Goal: Check status: Check status

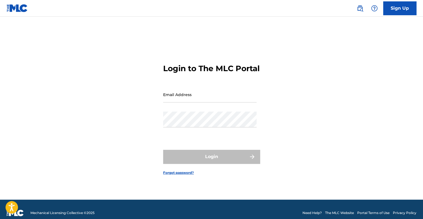
click at [217, 100] on input "Email Address" at bounding box center [209, 94] width 93 height 16
type input "[EMAIL_ADDRESS][PERSON_NAME][DOMAIN_NAME]"
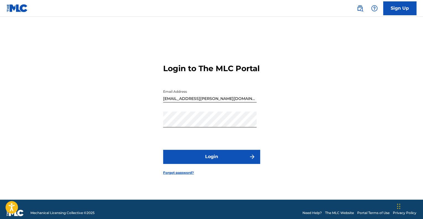
click at [222, 158] on button "Login" at bounding box center [211, 156] width 97 height 14
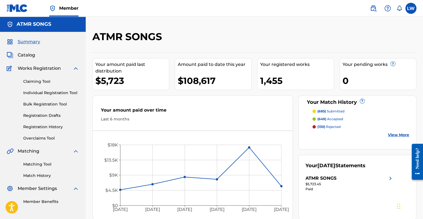
scroll to position [28, 0]
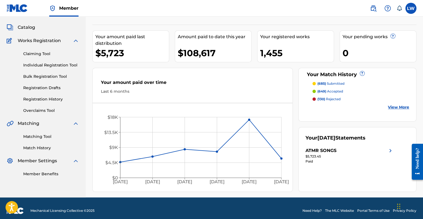
click at [332, 83] on p "(685) submitted" at bounding box center [330, 83] width 27 height 5
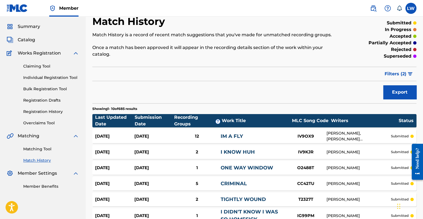
scroll to position [28, 0]
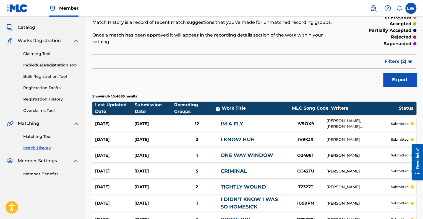
click at [282, 136] on div "I KNOW HUH" at bounding box center [252, 139] width 64 height 7
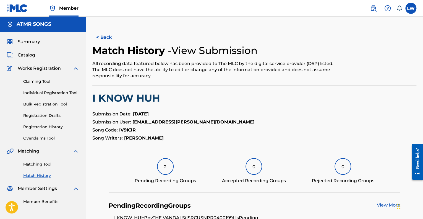
click at [34, 83] on link "Claiming Tool" at bounding box center [51, 81] width 56 height 6
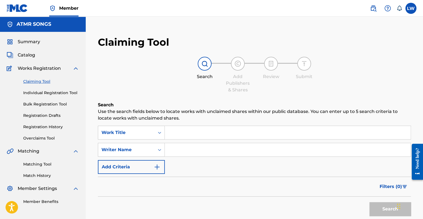
click at [200, 129] on input "Search Form" at bounding box center [288, 132] width 246 height 13
type input "i know huh"
click at [120, 149] on div "Writer Name" at bounding box center [131, 150] width 67 height 14
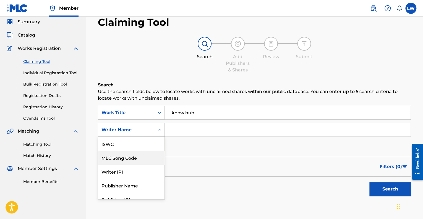
scroll to position [21, 0]
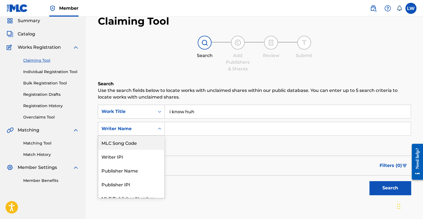
click at [215, 149] on div "SearchWithCriteria28d23b91-4ebb-45b9-9ca4-3eeab2526882 Work Title i know huh Se…" at bounding box center [254, 128] width 313 height 48
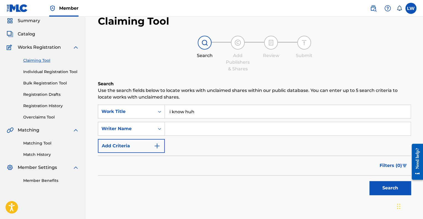
click at [49, 141] on link "Matching Tool" at bounding box center [51, 143] width 56 height 6
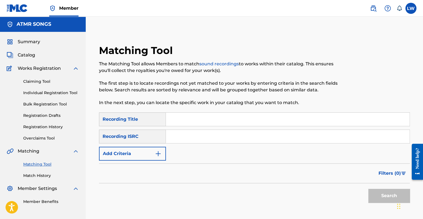
click at [179, 117] on input "Search Form" at bounding box center [287, 118] width 243 height 13
type input "i know huh"
click at [114, 155] on button "Add Criteria" at bounding box center [132, 153] width 67 height 14
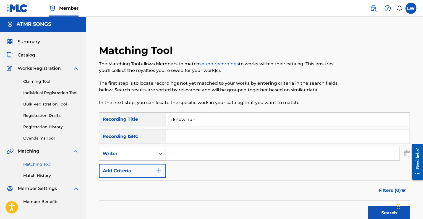
click at [155, 154] on div "Writer" at bounding box center [127, 153] width 56 height 10
click at [152, 167] on div "Recording Artist" at bounding box center [132, 167] width 66 height 14
click at [194, 148] on input "Search Form" at bounding box center [282, 153] width 233 height 13
type input "the vandals"
click at [368, 206] on button "Search" at bounding box center [388, 213] width 41 height 14
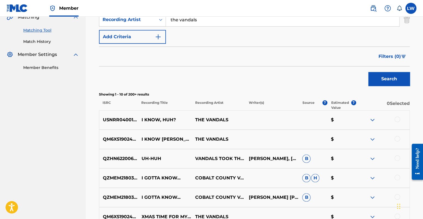
scroll to position [55, 0]
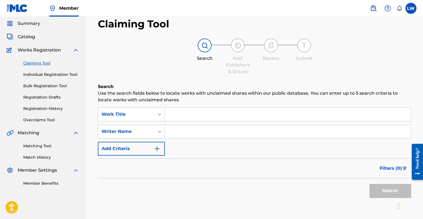
scroll to position [28, 0]
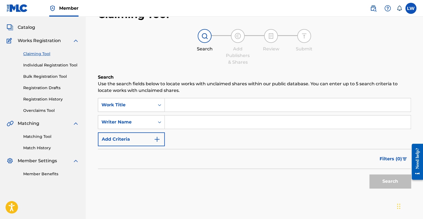
click at [45, 111] on link "Overclaims Tool" at bounding box center [51, 110] width 56 height 6
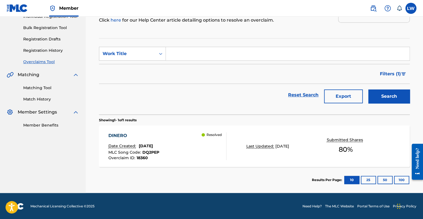
scroll to position [76, 0]
click at [191, 147] on div "DINERO Date Created: [DATE] MLC Song Code : DQ2PEP Overclaim ID : 18360 Resolved" at bounding box center [167, 146] width 118 height 28
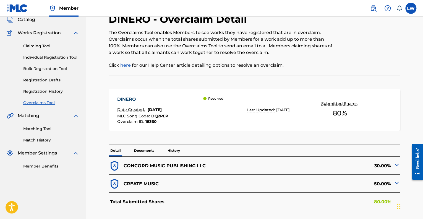
scroll to position [81, 0]
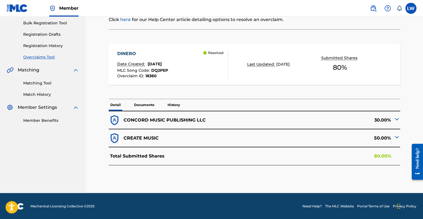
click at [172, 103] on p "History" at bounding box center [174, 105] width 16 height 12
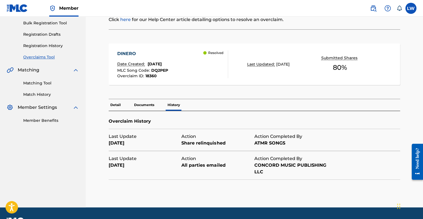
click at [181, 76] on div "DINERO Date Created: [DATE] MLC Song Code : DQ2PEP Overclaim ID : 18360 Resolved" at bounding box center [172, 64] width 111 height 28
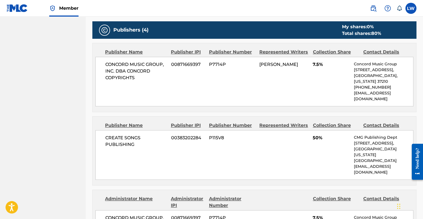
scroll to position [193, 0]
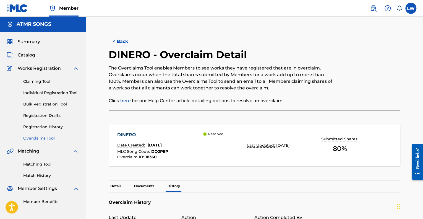
click at [141, 184] on p "Documents" at bounding box center [143, 186] width 23 height 12
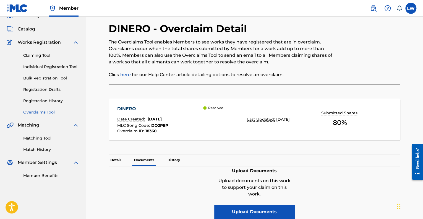
scroll to position [24, 0]
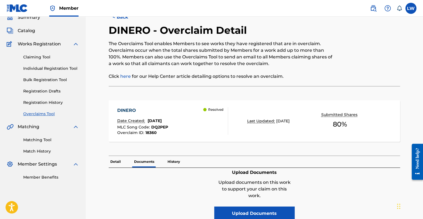
click at [117, 161] on p "Detail" at bounding box center [116, 162] width 14 height 12
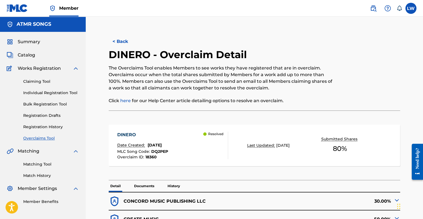
click at [125, 36] on button "< Back" at bounding box center [125, 42] width 33 height 14
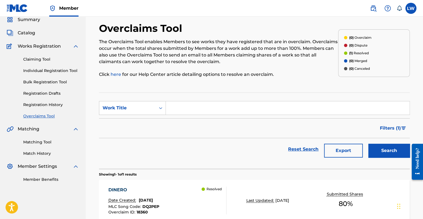
scroll to position [21, 0]
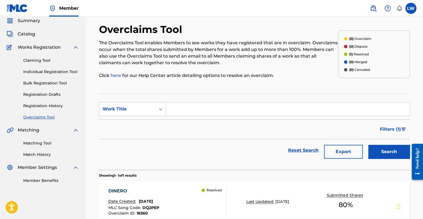
click at [59, 106] on link "Registration History" at bounding box center [51, 106] width 56 height 6
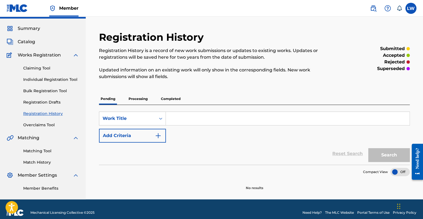
scroll to position [20, 0]
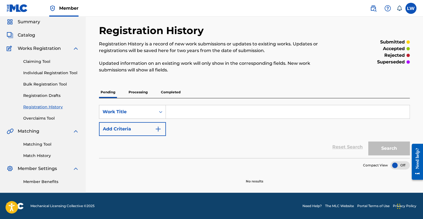
click at [145, 93] on p "Processing" at bounding box center [138, 92] width 22 height 12
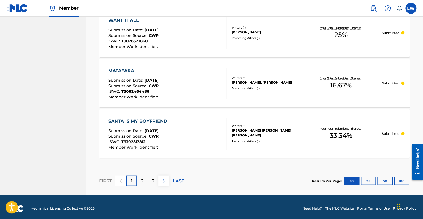
scroll to position [538, 0]
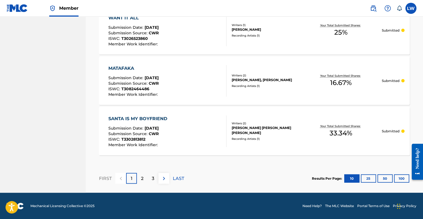
click at [175, 126] on div "SANTA IS MY BOYFRIEND Submission Date : [DATE] Submission Source : CWR ISWC : T…" at bounding box center [167, 130] width 118 height 31
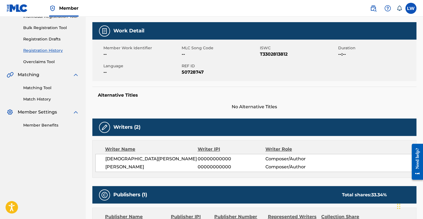
scroll to position [71, 0]
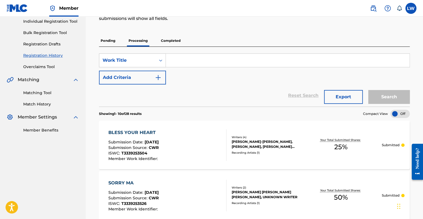
scroll to position [99, 0]
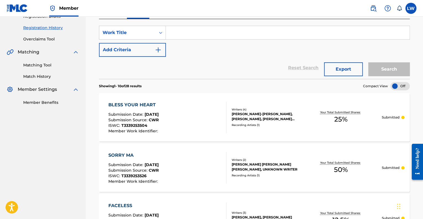
click at [190, 111] on div "BLESS YOUR HEART Submission Date : [DATE] Submission Source : CWR ISWC : T33392…" at bounding box center [167, 116] width 118 height 31
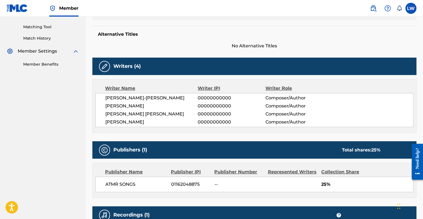
scroll to position [138, 0]
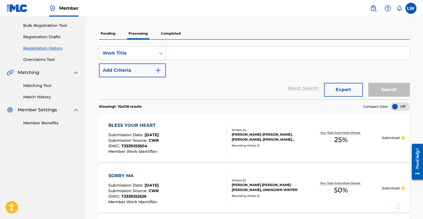
scroll to position [83, 0]
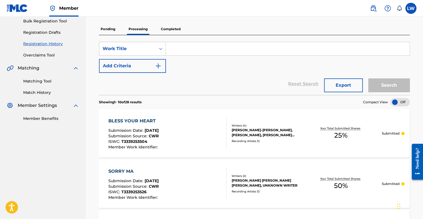
click at [175, 30] on p "Completed" at bounding box center [170, 29] width 23 height 12
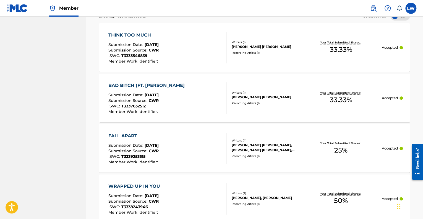
scroll to position [193, 0]
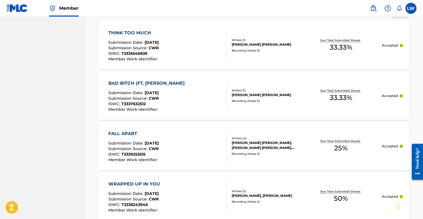
click at [204, 53] on div "THINK TOO MUCH Submission Date : [DATE] Submission Source : CWR ISWC : T3335546…" at bounding box center [167, 45] width 118 height 31
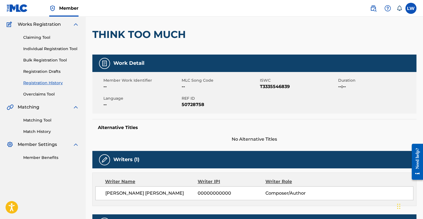
scroll to position [28, 0]
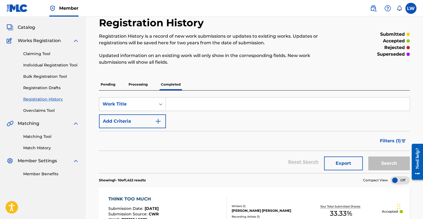
click at [136, 83] on p "Processing" at bounding box center [138, 84] width 22 height 12
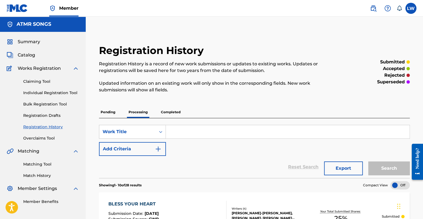
click at [177, 133] on input "Search Form" at bounding box center [287, 131] width 243 height 13
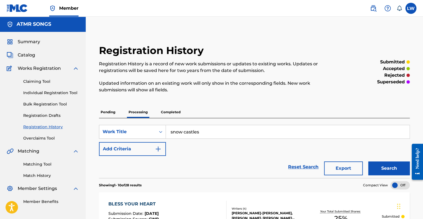
type input "snow castles"
click at [368, 161] on button "Search" at bounding box center [388, 168] width 41 height 14
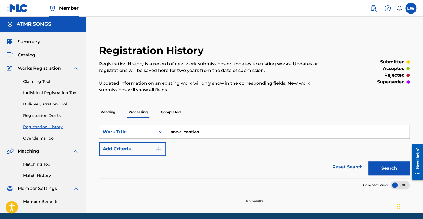
click at [176, 113] on p "Completed" at bounding box center [170, 112] width 23 height 12
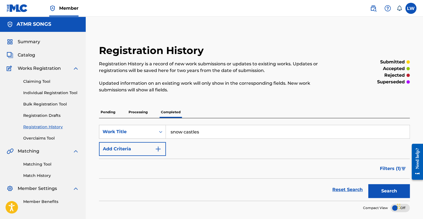
click at [392, 190] on button "Search" at bounding box center [388, 191] width 41 height 14
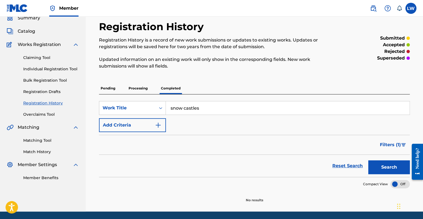
scroll to position [43, 0]
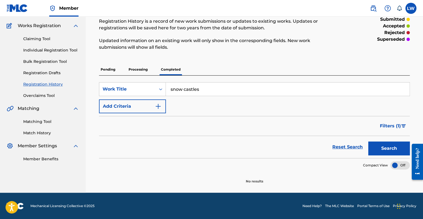
click at [113, 69] on p "Pending" at bounding box center [108, 70] width 18 height 12
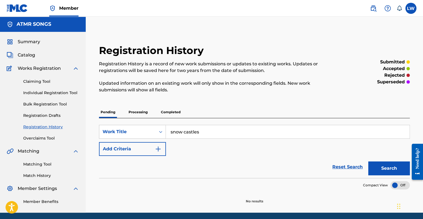
click at [377, 167] on button "Search" at bounding box center [388, 168] width 41 height 14
click at [31, 54] on span "Catalog" at bounding box center [26, 55] width 17 height 7
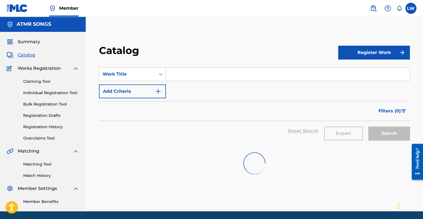
click at [177, 75] on input "Search Form" at bounding box center [287, 73] width 243 height 13
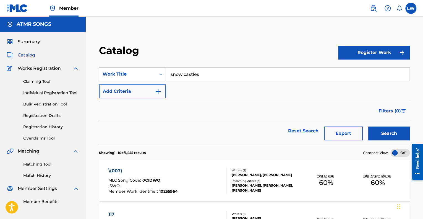
click at [368, 126] on button "Search" at bounding box center [388, 133] width 41 height 14
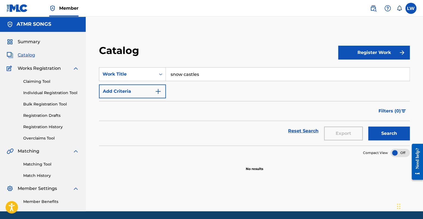
click at [181, 72] on input "snow castles" at bounding box center [287, 73] width 243 height 13
type input "r4ge"
click at [368, 126] on button "Search" at bounding box center [388, 133] width 41 height 14
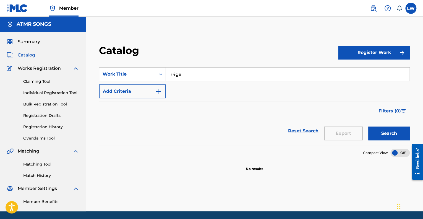
click at [51, 125] on link "Registration History" at bounding box center [51, 127] width 56 height 6
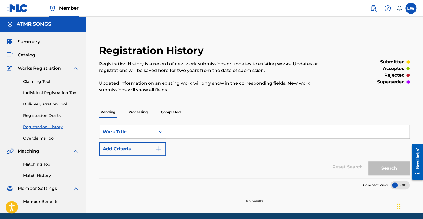
click at [138, 113] on p "Processing" at bounding box center [138, 112] width 22 height 12
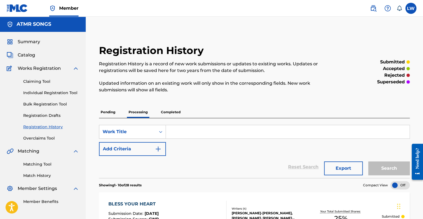
click at [181, 131] on input "Search Form" at bounding box center [287, 131] width 243 height 13
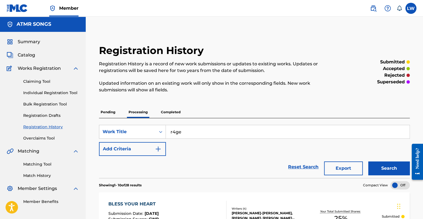
type input "r4ge"
click at [368, 161] on button "Search" at bounding box center [388, 168] width 41 height 14
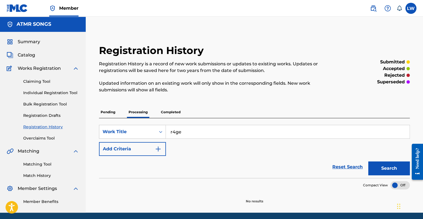
click at [170, 111] on p "Completed" at bounding box center [170, 112] width 23 height 12
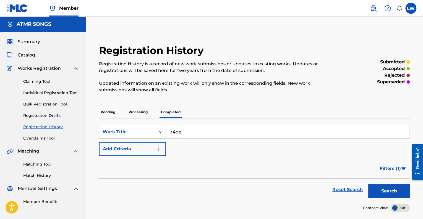
click at [391, 189] on button "Search" at bounding box center [388, 191] width 41 height 14
